Goal: Task Accomplishment & Management: Use online tool/utility

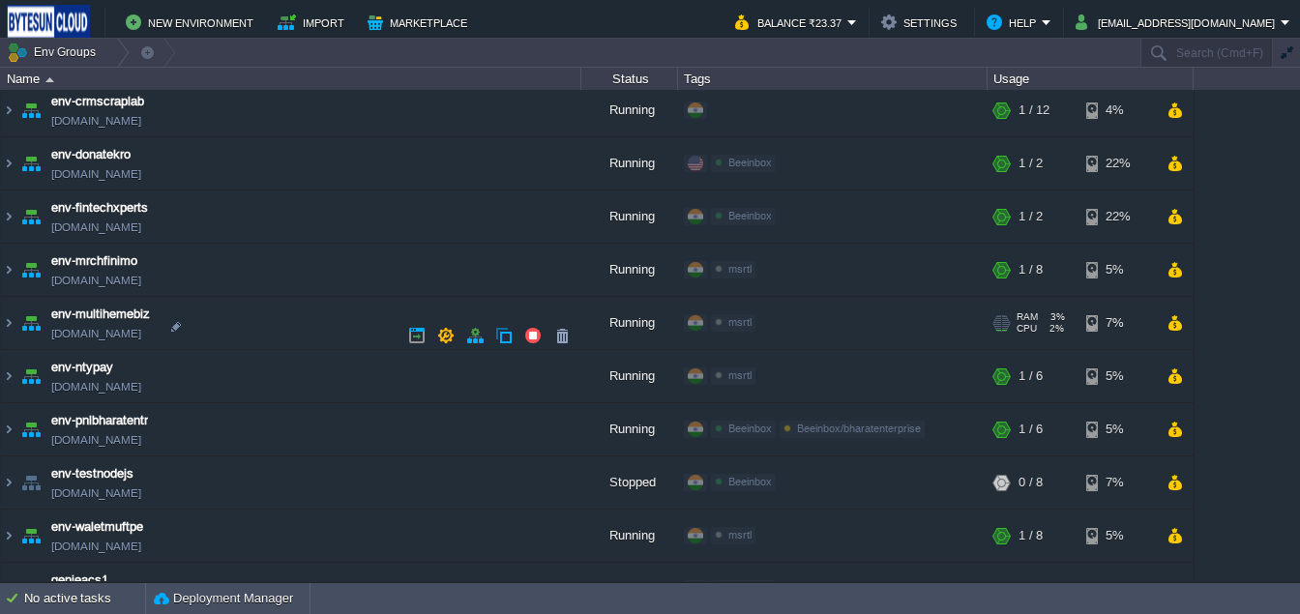
scroll to position [688, 0]
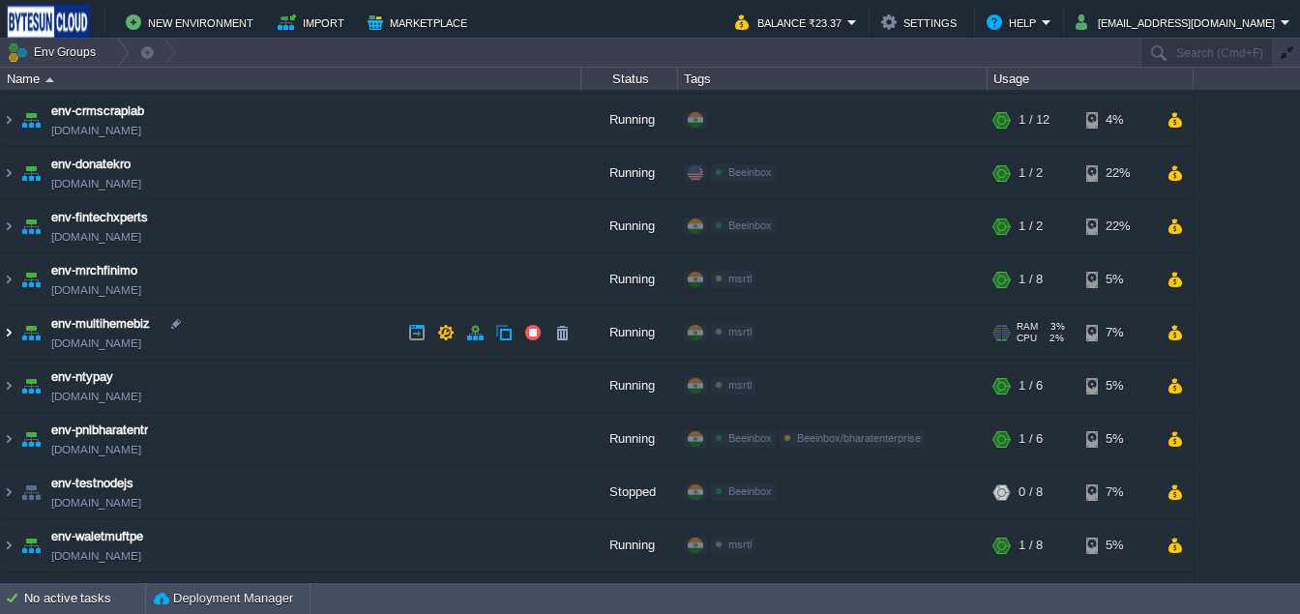
click at [13, 325] on img at bounding box center [8, 333] width 15 height 52
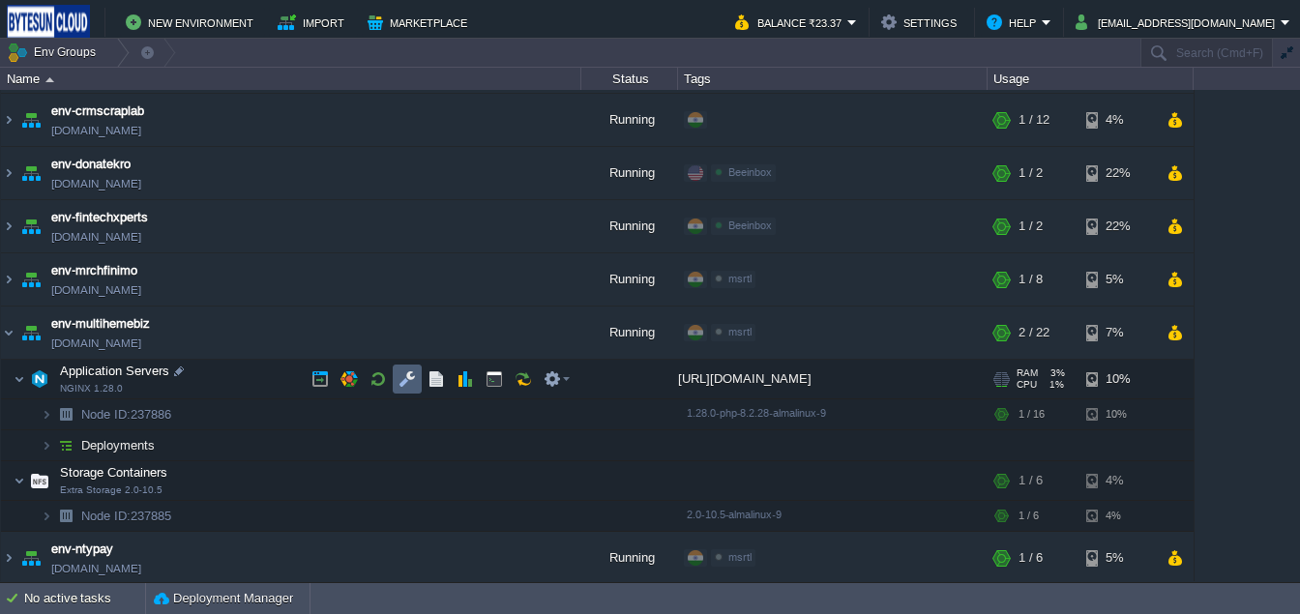
click at [408, 379] on button "button" at bounding box center [407, 379] width 17 height 17
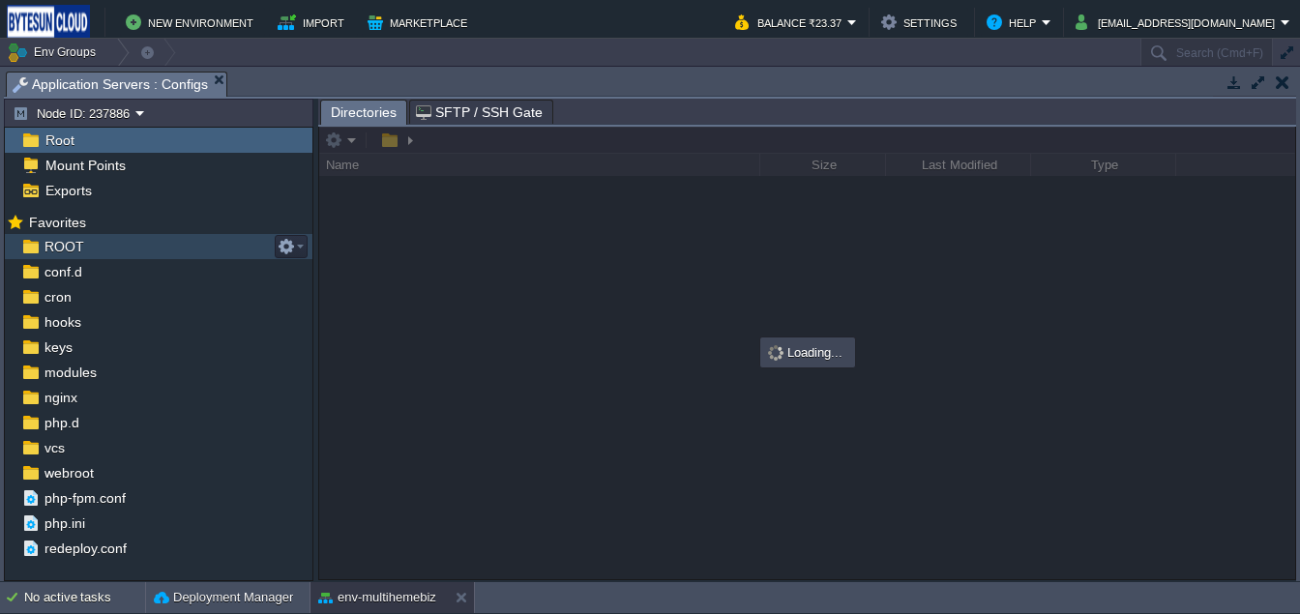
click at [52, 251] on span "ROOT" at bounding box center [64, 246] width 46 height 17
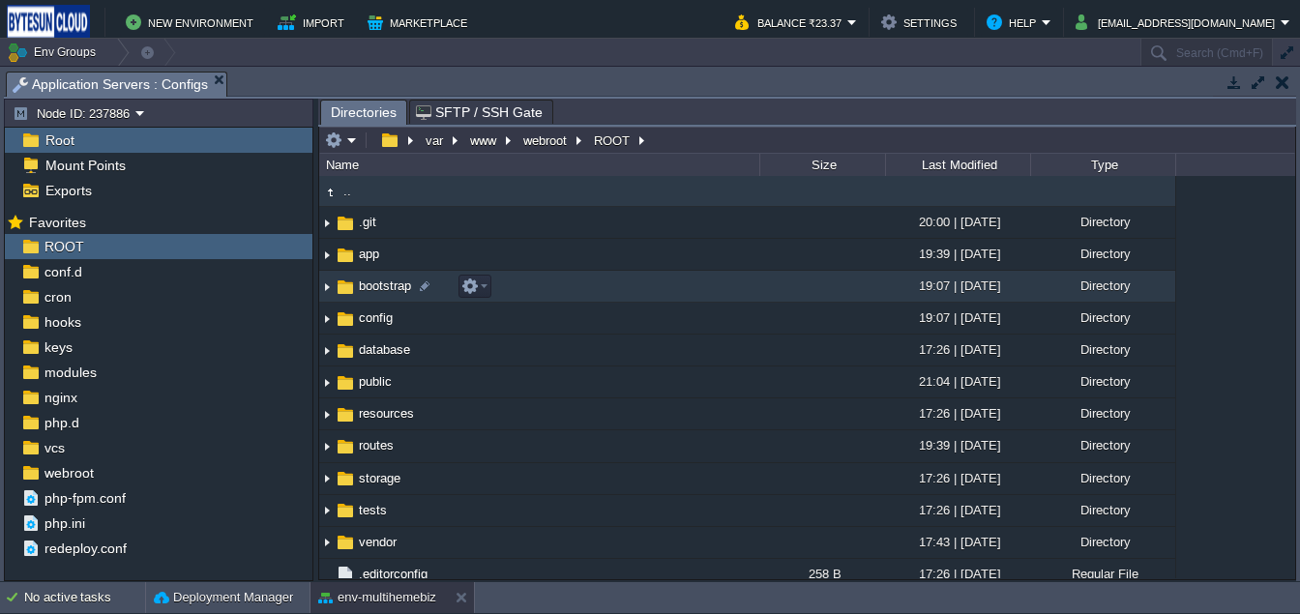
click at [353, 285] on img at bounding box center [345, 287] width 21 height 21
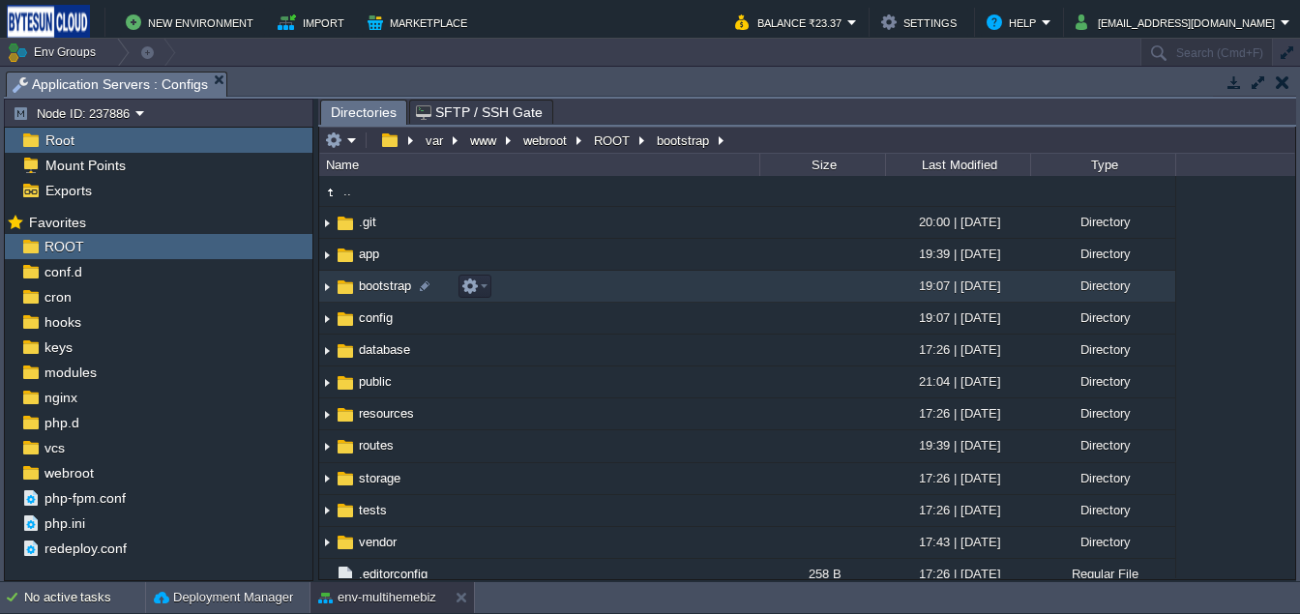
click at [353, 285] on img at bounding box center [345, 287] width 21 height 21
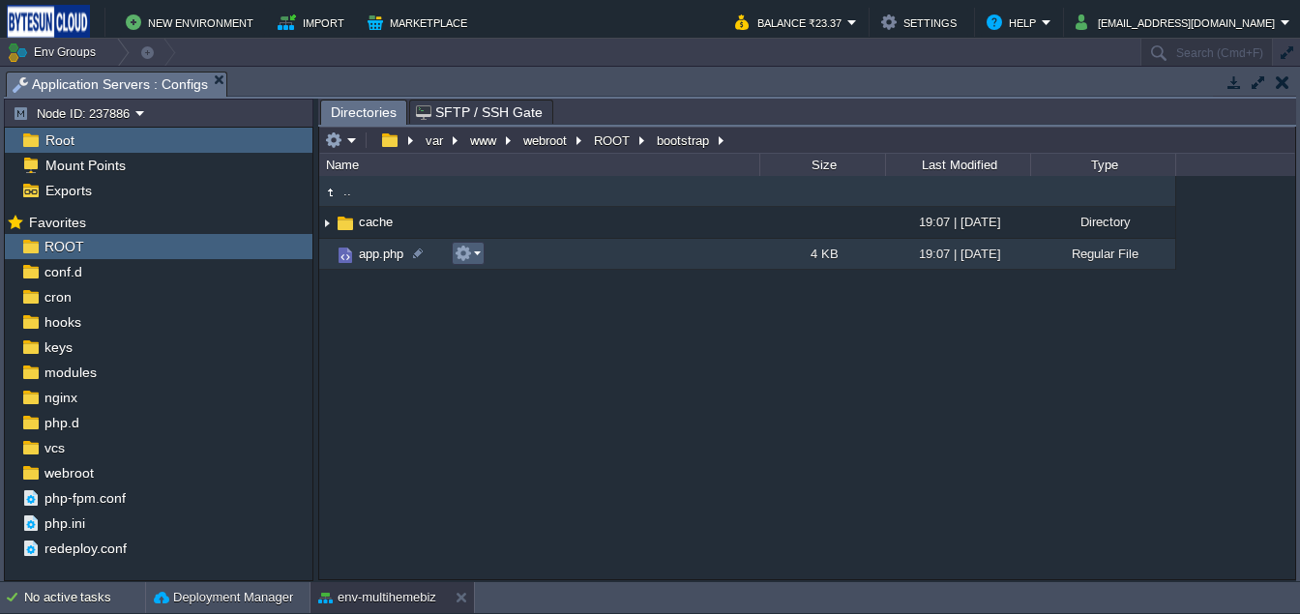
click at [464, 261] on button "button" at bounding box center [463, 253] width 17 height 17
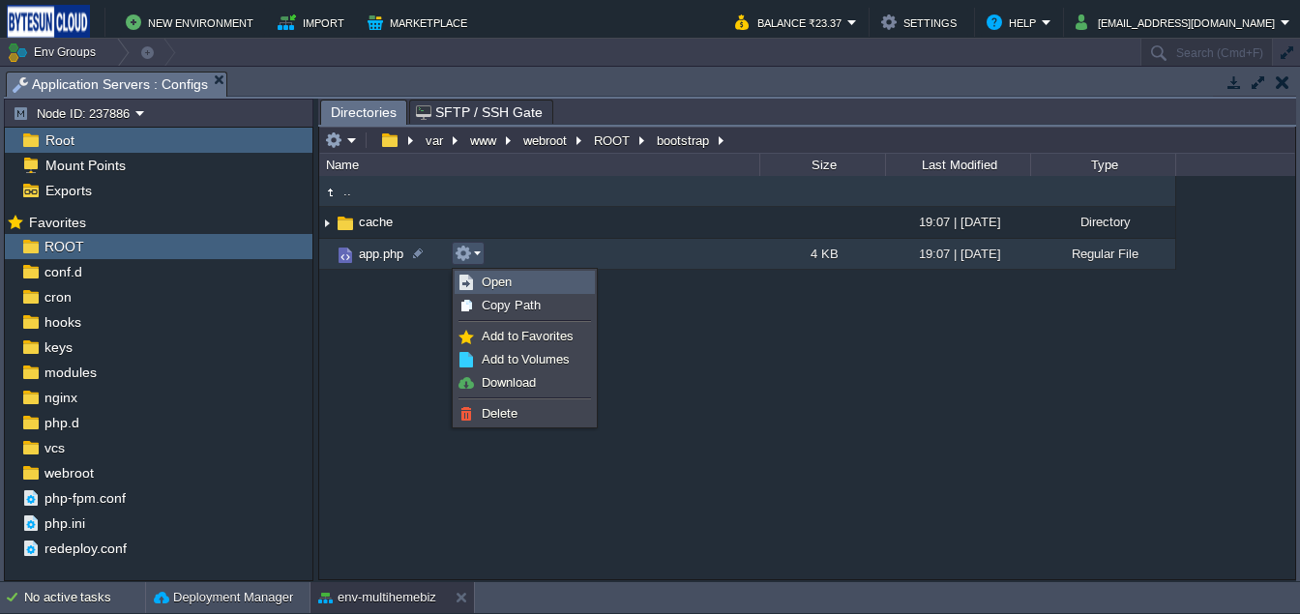
click at [482, 279] on span "Open" at bounding box center [497, 282] width 30 height 15
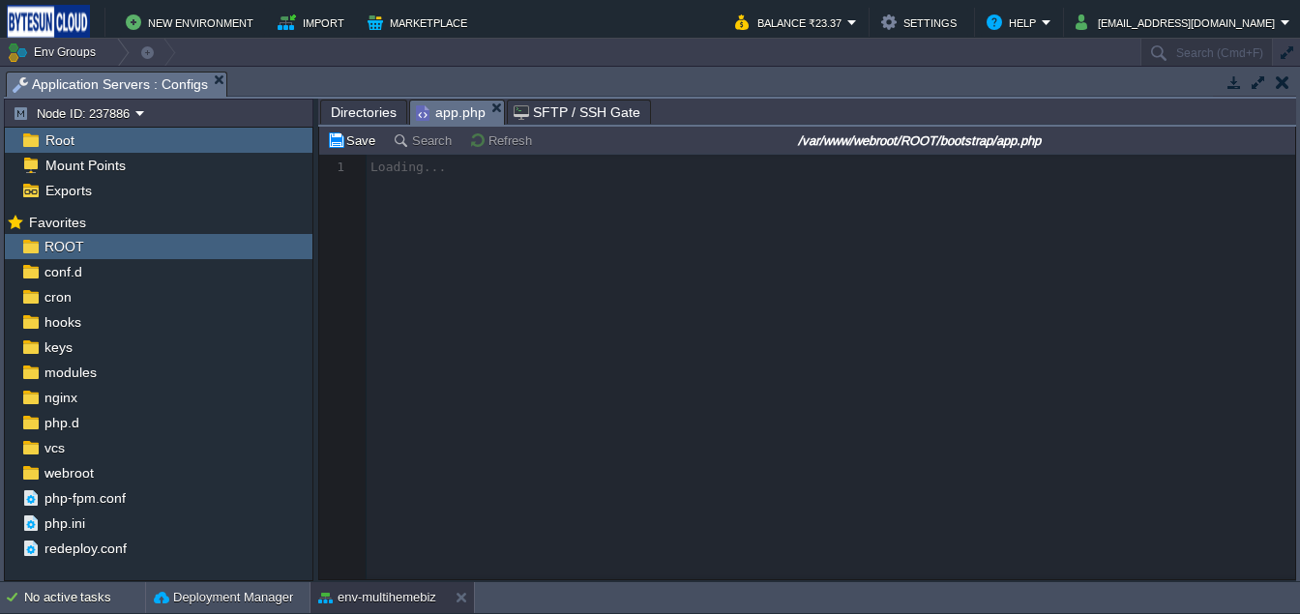
click at [1256, 88] on button "button" at bounding box center [1258, 82] width 17 height 17
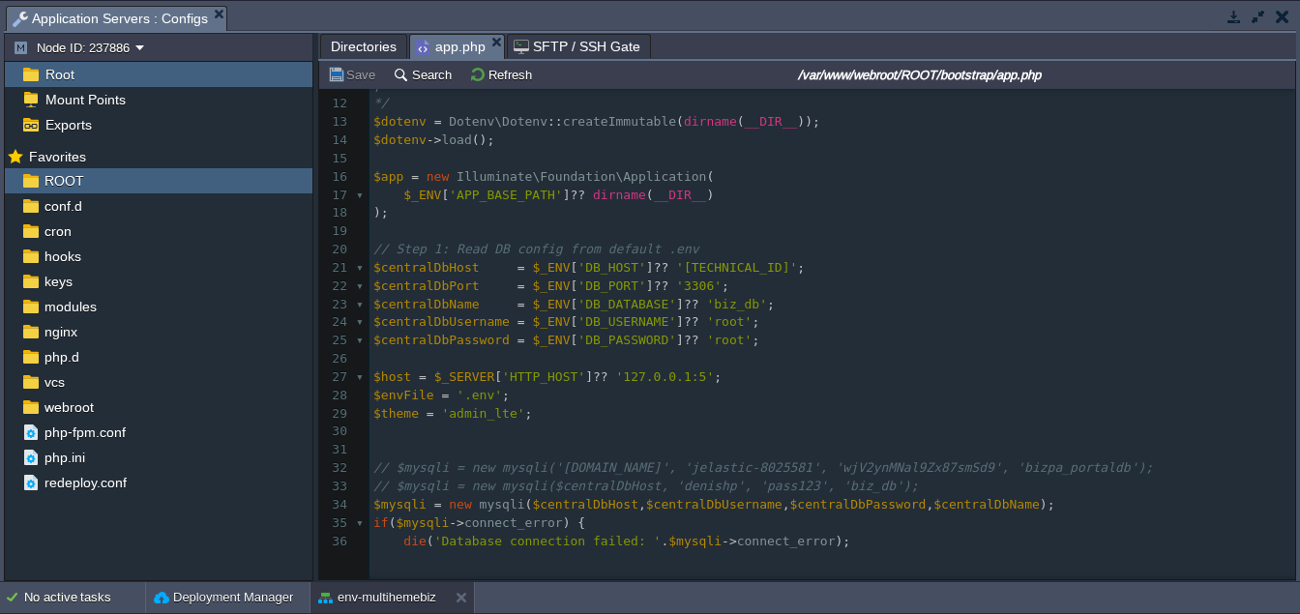
scroll to position [202, 0]
click at [533, 379] on div "103 1 <?php 2 ​ 3 /* 4 |-------------------------------------------------------…" at bounding box center [833, 337] width 926 height 893
type textarea "HTTP_HOST"
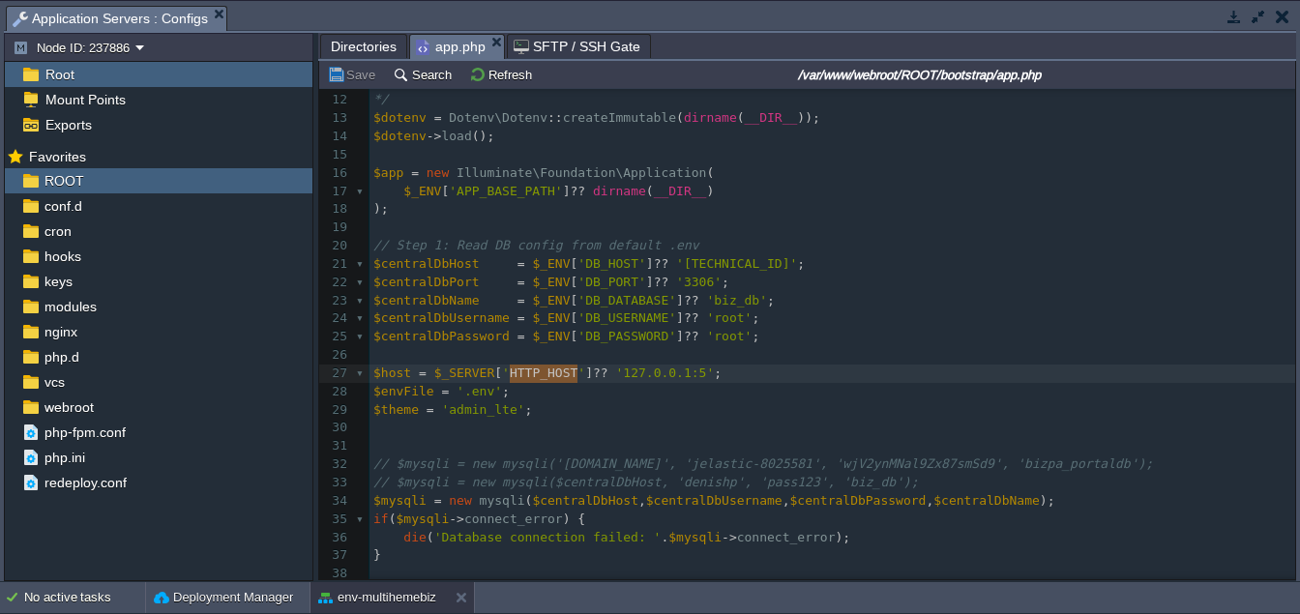
click at [562, 405] on pre "$theme = 'admin_lte' ;" at bounding box center [833, 411] width 926 height 18
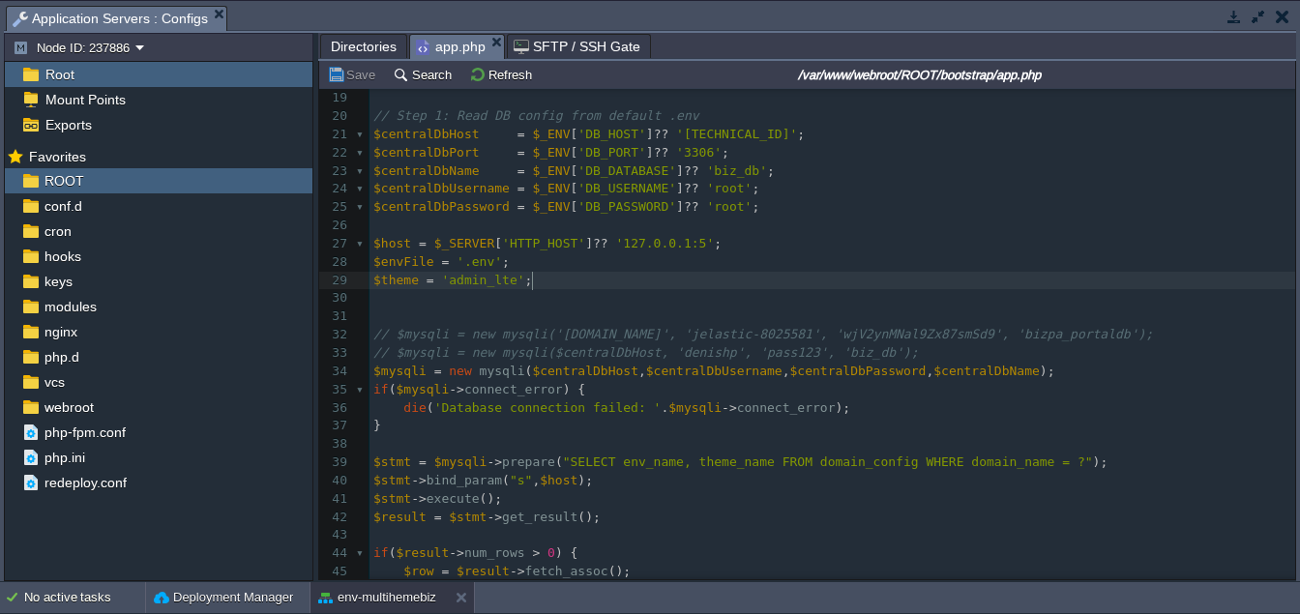
scroll to position [0, 0]
